Goal: Task Accomplishment & Management: Use online tool/utility

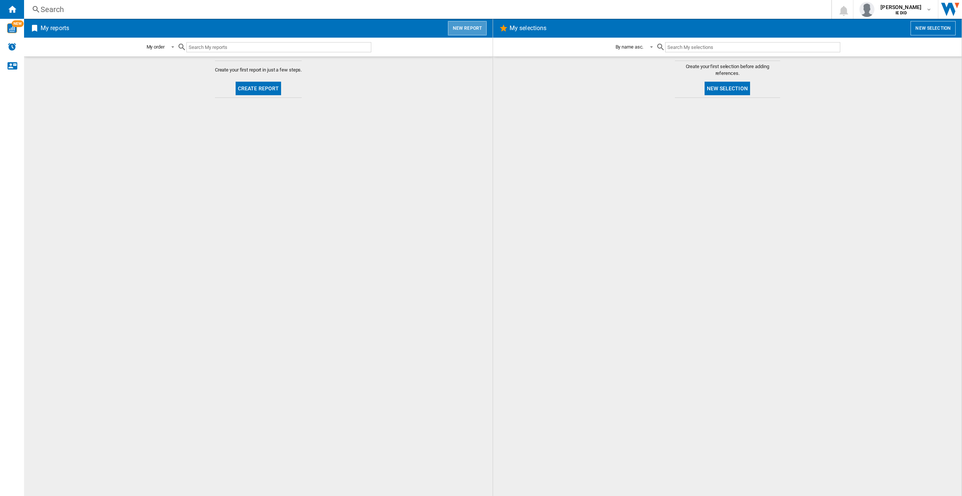
click at [469, 25] on button "New report" at bounding box center [467, 28] width 39 height 14
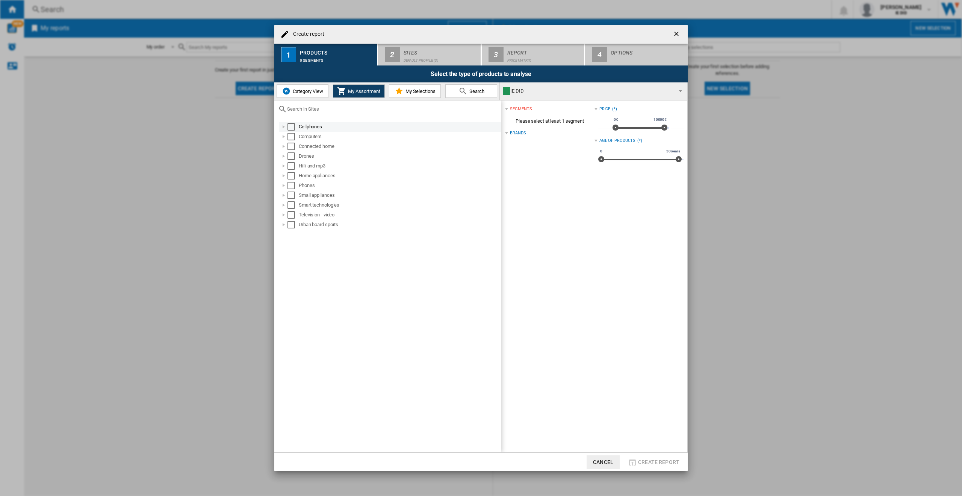
drag, startPoint x: 295, startPoint y: 125, endPoint x: 296, endPoint y: 129, distance: 3.8
click at [296, 127] on md-checkbox "Select" at bounding box center [293, 127] width 11 height 8
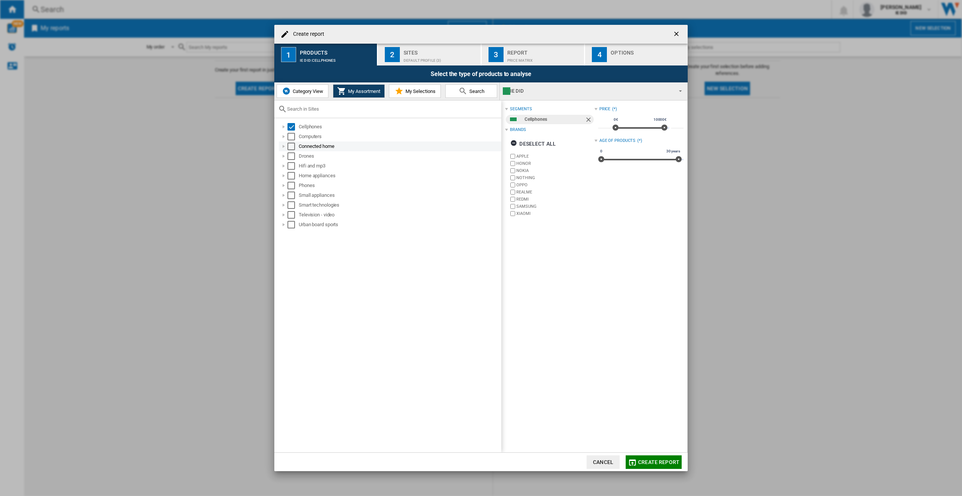
click at [292, 139] on div "Select" at bounding box center [292, 137] width 8 height 8
drag, startPoint x: 292, startPoint y: 149, endPoint x: 292, endPoint y: 154, distance: 5.3
click at [292, 149] on div "Select" at bounding box center [292, 146] width 8 height 8
drag, startPoint x: 291, startPoint y: 154, endPoint x: 292, endPoint y: 165, distance: 11.3
click at [292, 155] on div "Select" at bounding box center [292, 156] width 8 height 8
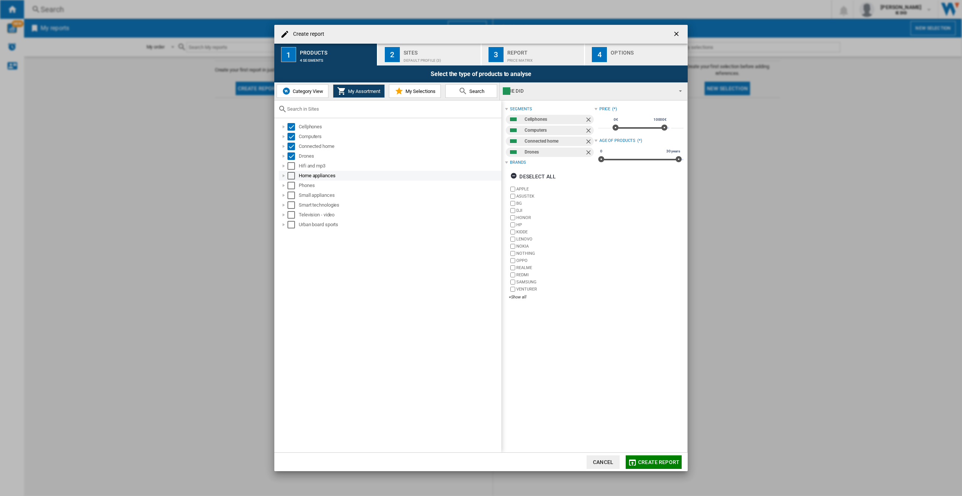
drag, startPoint x: 292, startPoint y: 165, endPoint x: 291, endPoint y: 174, distance: 8.7
click at [291, 166] on div "Select" at bounding box center [292, 166] width 8 height 8
drag, startPoint x: 291, startPoint y: 174, endPoint x: 291, endPoint y: 177, distance: 3.8
click at [291, 174] on div "Select" at bounding box center [292, 176] width 8 height 8
click at [291, 182] on div "Select" at bounding box center [292, 186] width 8 height 8
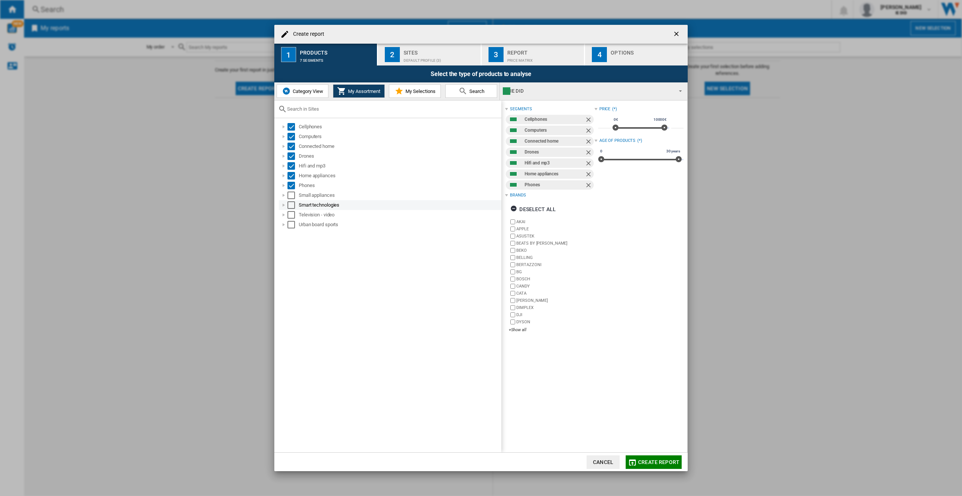
drag, startPoint x: 291, startPoint y: 193, endPoint x: 291, endPoint y: 202, distance: 8.6
click at [291, 194] on div "Select" at bounding box center [292, 195] width 8 height 8
click at [291, 206] on div "Select" at bounding box center [292, 205] width 8 height 8
drag, startPoint x: 291, startPoint y: 212, endPoint x: 291, endPoint y: 220, distance: 7.5
click at [291, 214] on div "Select" at bounding box center [292, 215] width 8 height 8
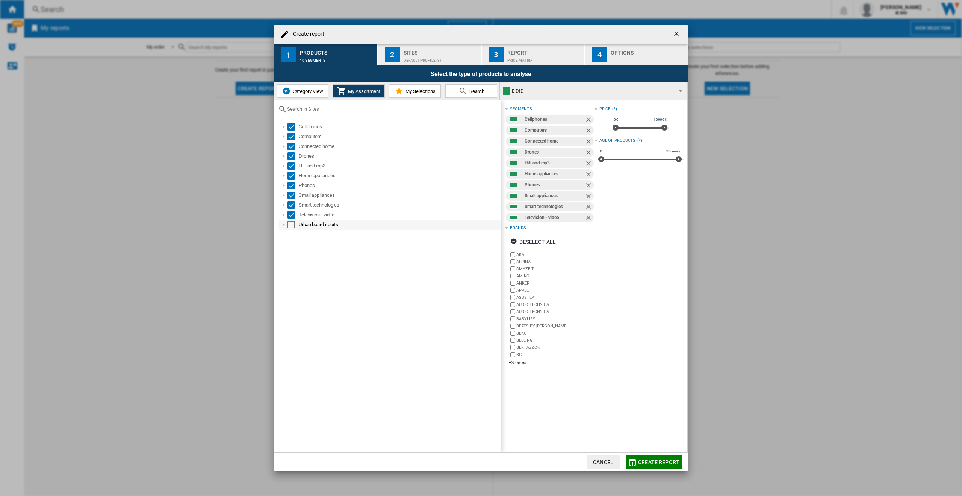
click at [291, 223] on div "Select" at bounding box center [292, 225] width 8 height 8
click at [417, 55] on div "Default profile (3)" at bounding box center [441, 59] width 74 height 8
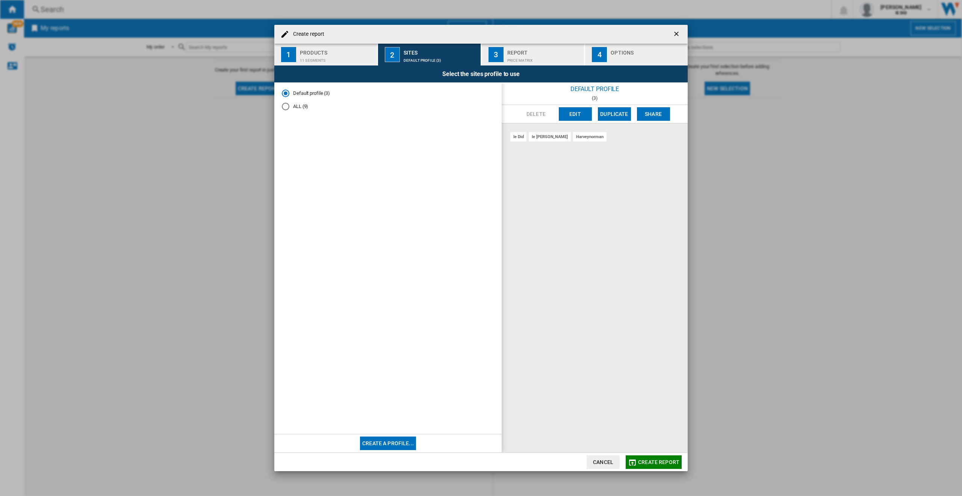
click at [306, 103] on md-radio-button "ALL (9)" at bounding box center [388, 106] width 212 height 7
click at [656, 462] on span "Create report" at bounding box center [658, 462] width 41 height 6
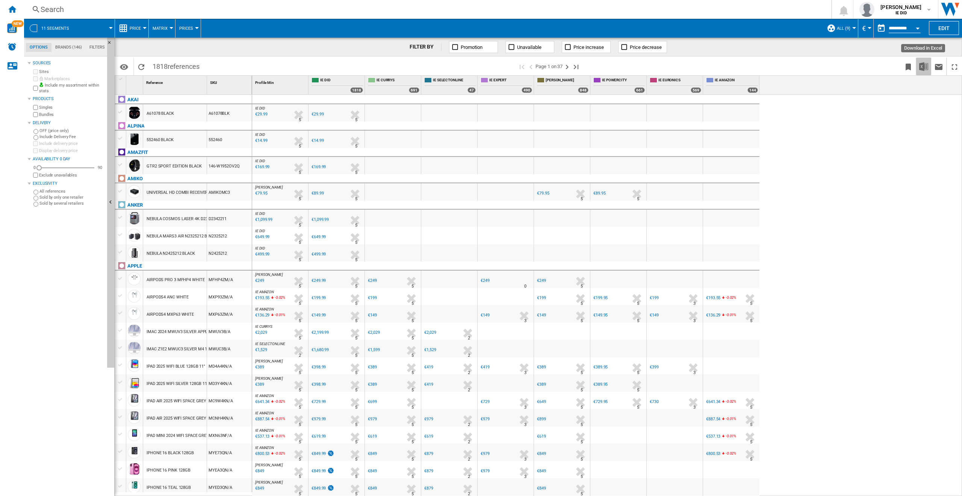
click at [924, 65] on img "Download in Excel" at bounding box center [924, 66] width 9 height 9
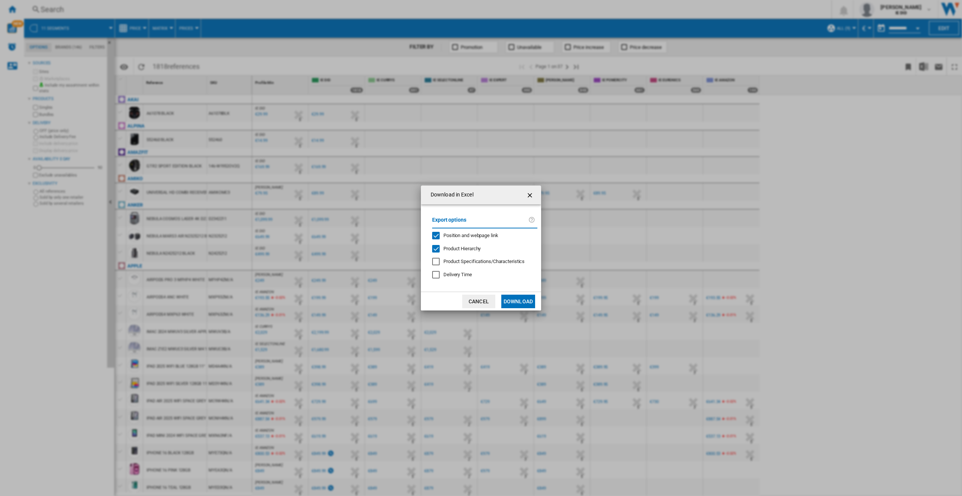
click at [517, 300] on button "Download" at bounding box center [519, 301] width 34 height 14
